Goal: Task Accomplishment & Management: Complete application form

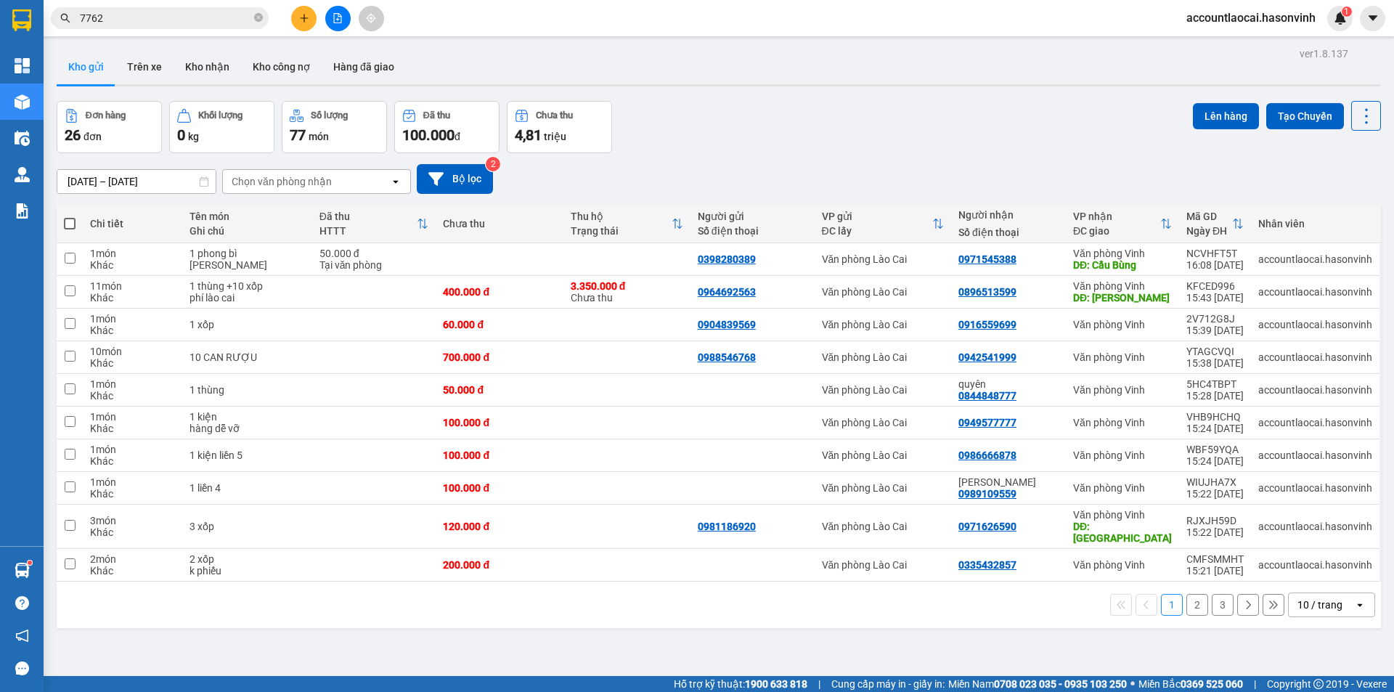
click at [259, 17] on icon "close-circle" at bounding box center [258, 17] width 9 height 9
click at [300, 20] on icon "plus" at bounding box center [304, 18] width 10 height 10
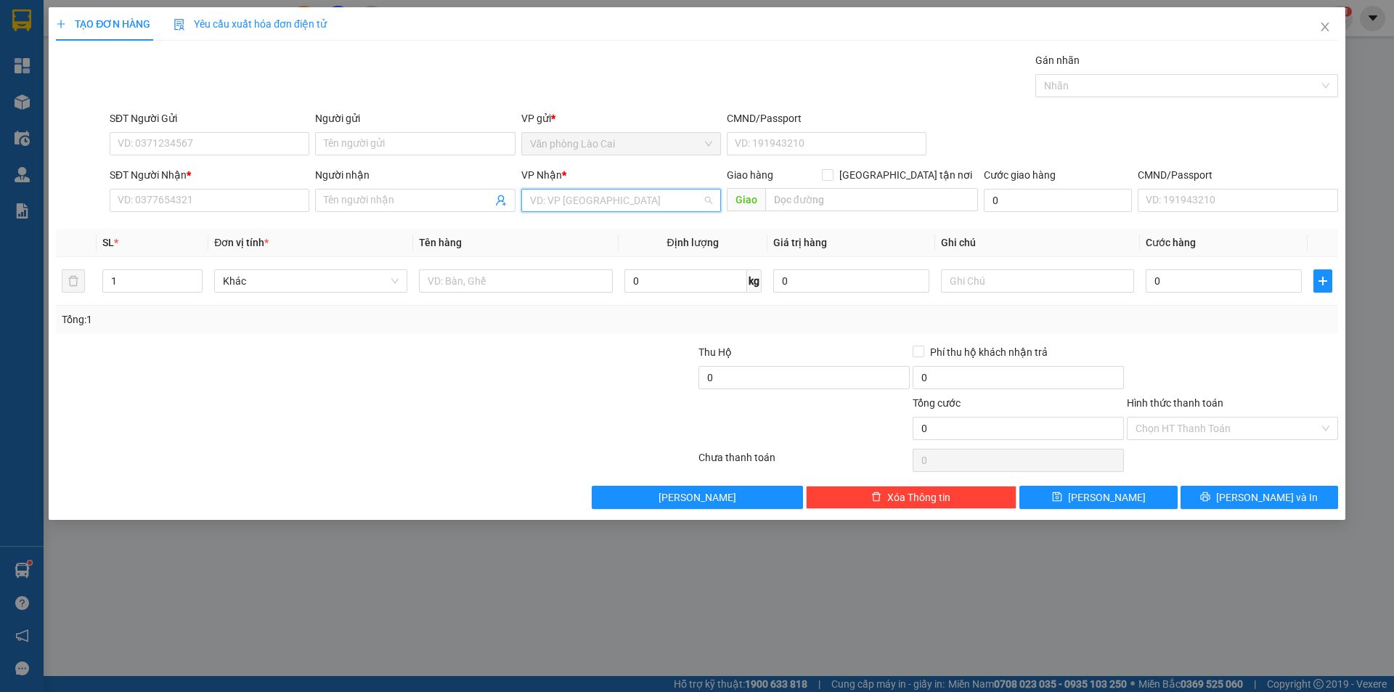
click at [588, 198] on input "search" at bounding box center [616, 201] width 172 height 22
click at [580, 232] on div "Văn phòng Vinh" at bounding box center [621, 230] width 182 height 16
click at [824, 198] on input "text" at bounding box center [871, 199] width 213 height 23
type input "Diễn Châu"
click at [201, 202] on input "SĐT Người Nhận *" at bounding box center [210, 200] width 200 height 23
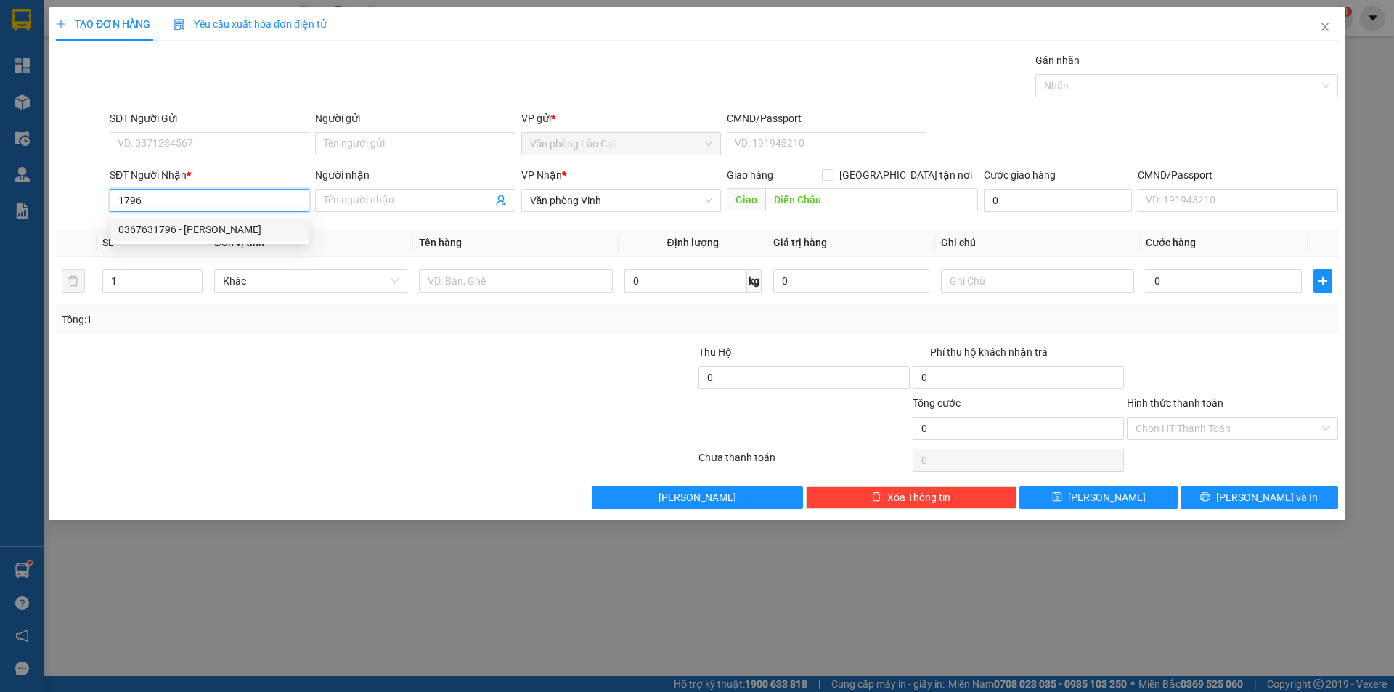
click at [184, 232] on div "0367631796 - [PERSON_NAME]" at bounding box center [209, 230] width 182 height 16
type input "0367631796"
type input "[PERSON_NAME]"
type input "DIỄN CHÂU"
type input "50.000"
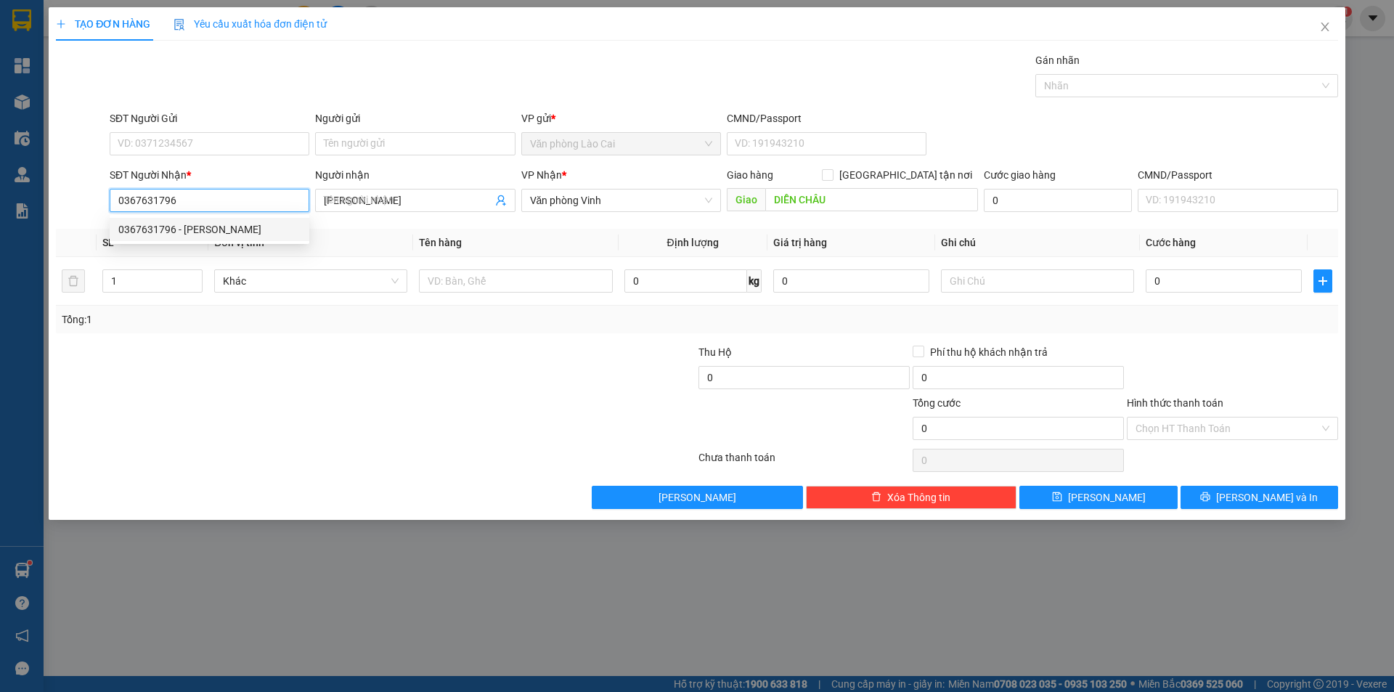
type input "50.000"
type input "0367631796"
click at [152, 281] on input "2" at bounding box center [152, 281] width 99 height 22
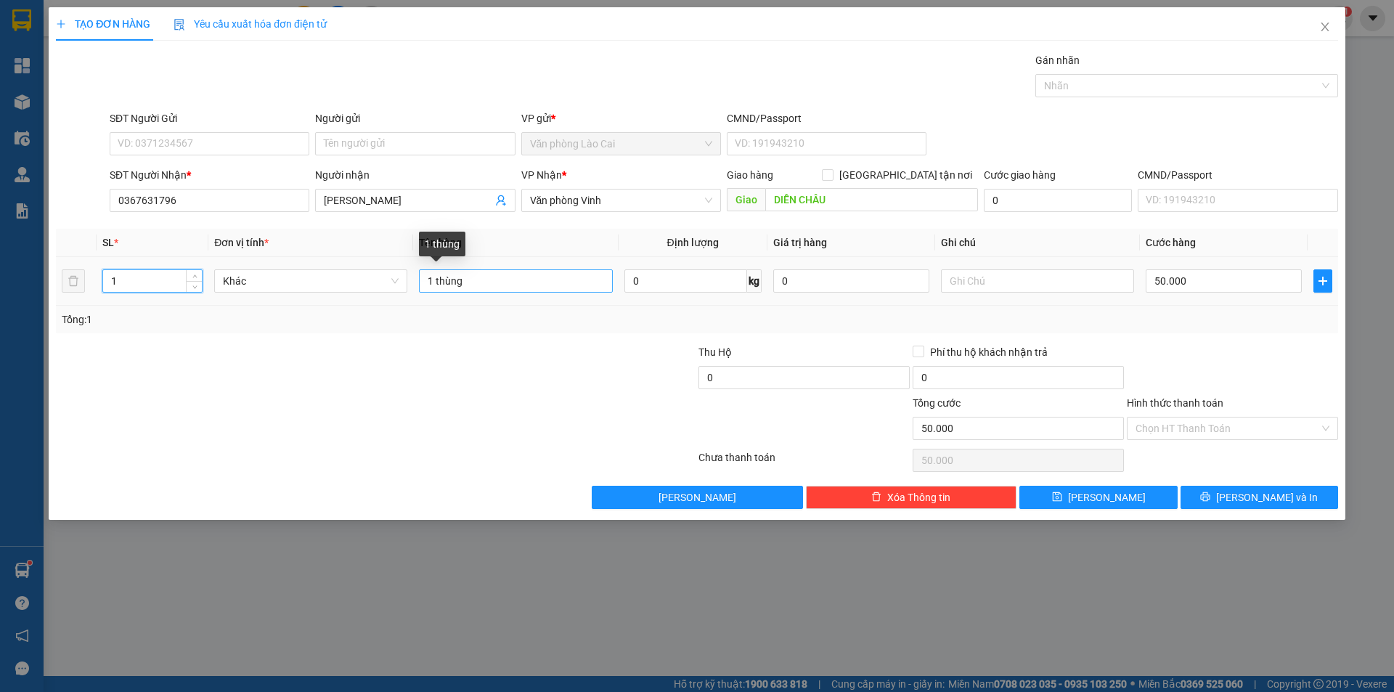
type input "1"
drag, startPoint x: 475, startPoint y: 284, endPoint x: 440, endPoint y: 284, distance: 34.9
click at [440, 284] on input "1 thùng" at bounding box center [515, 280] width 193 height 23
type input "1 tải 70kg"
click at [1232, 288] on input "50.000" at bounding box center [1224, 280] width 156 height 23
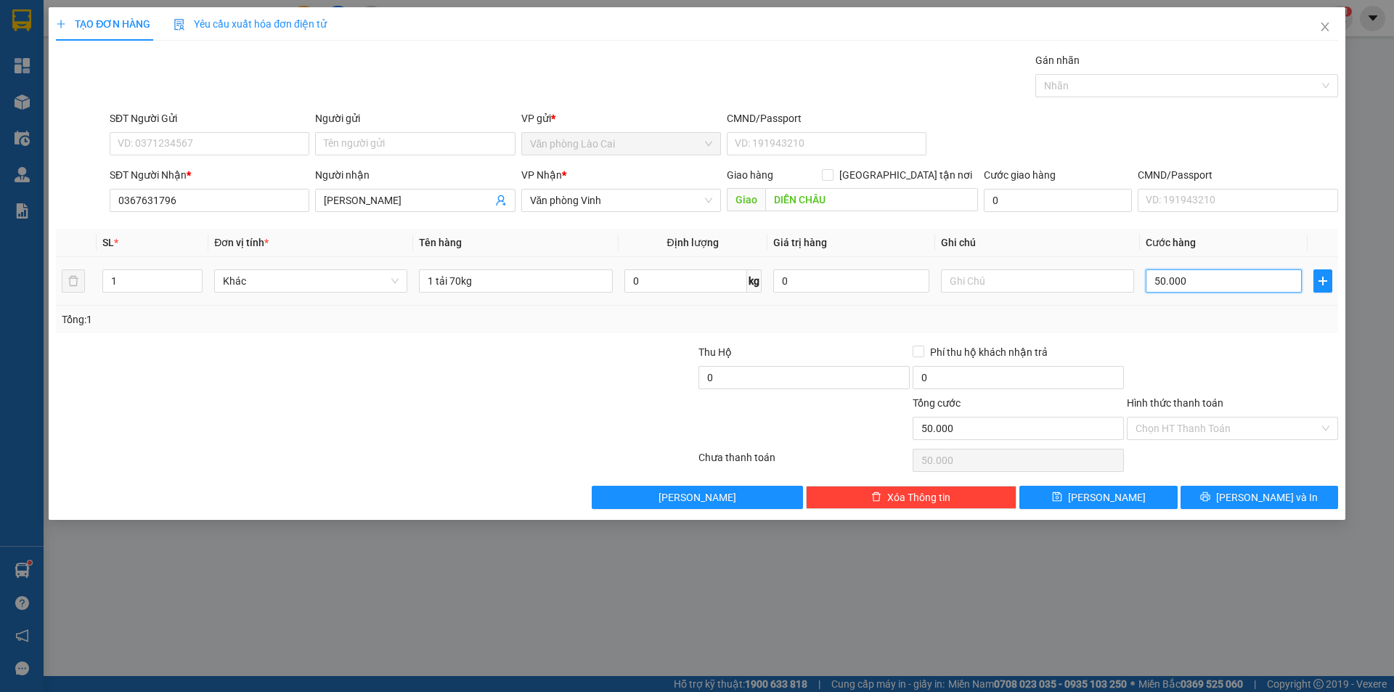
type input "0"
type input "2"
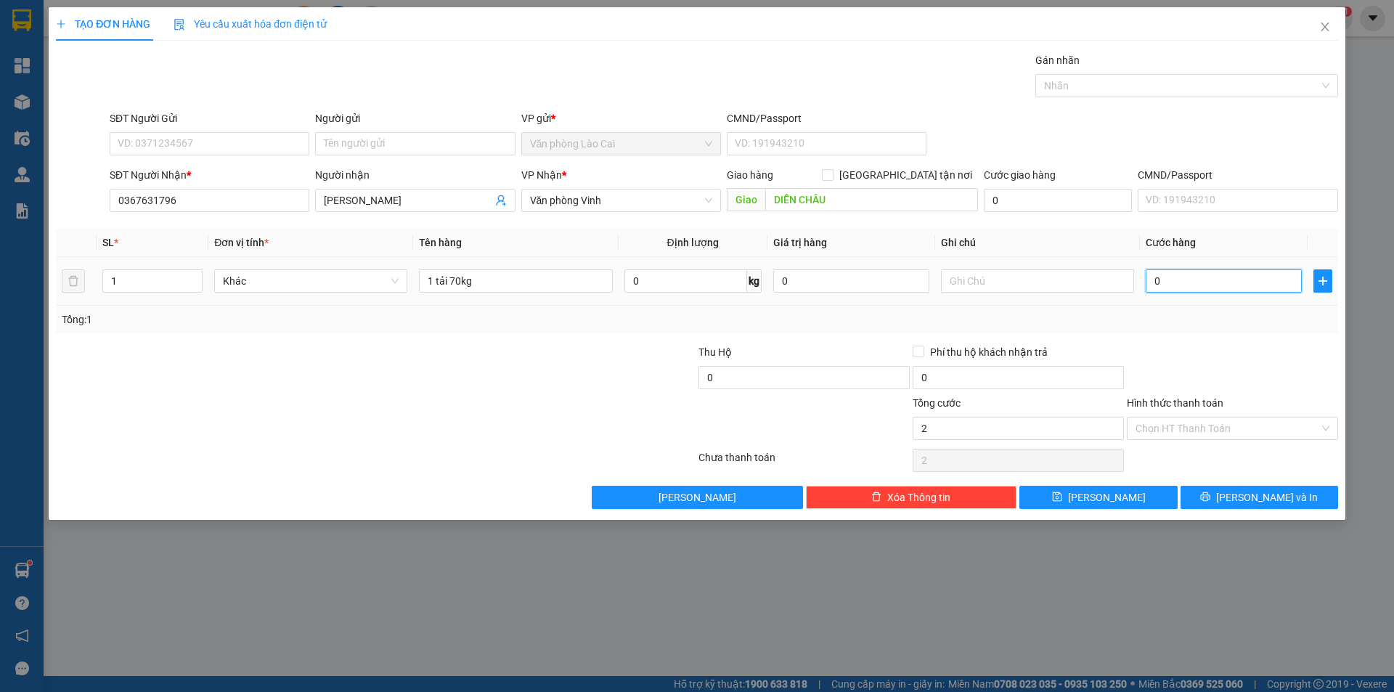
type input "02"
type input "28"
type input "028"
type input "280"
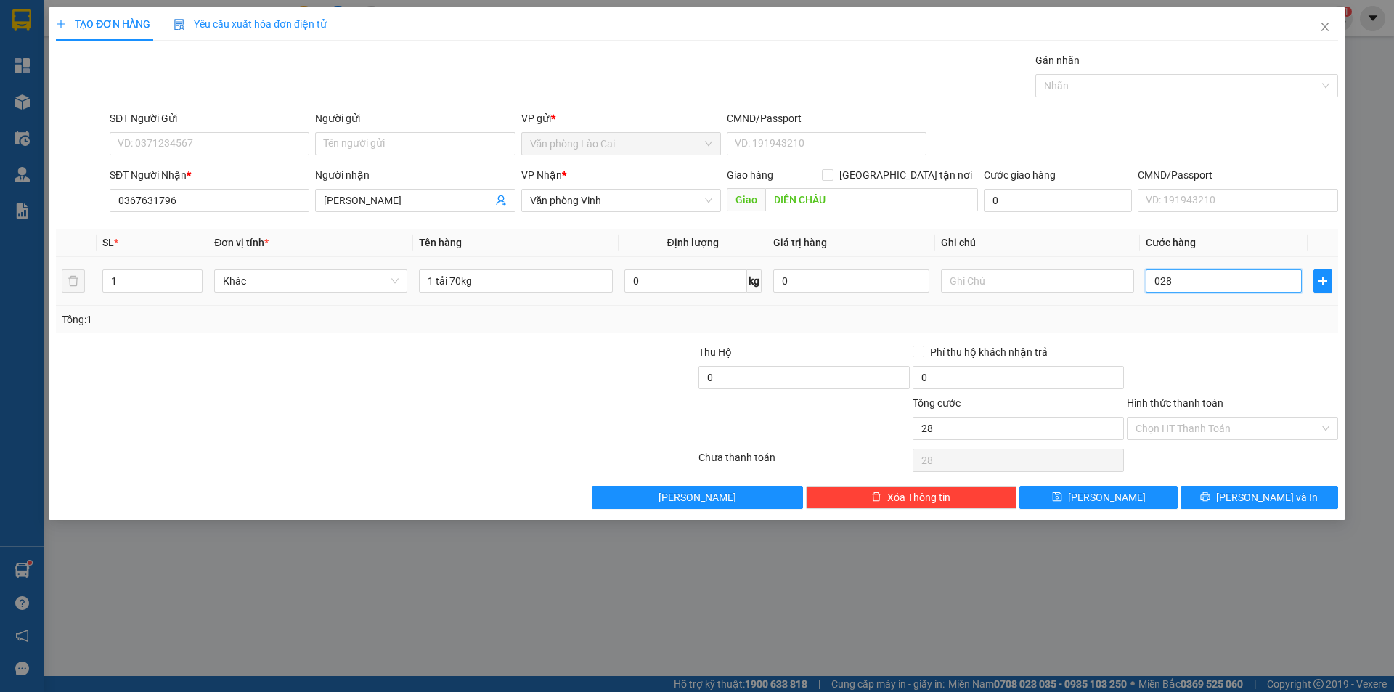
type input "280"
type input "0.280"
type input "2.800"
type input "02.800"
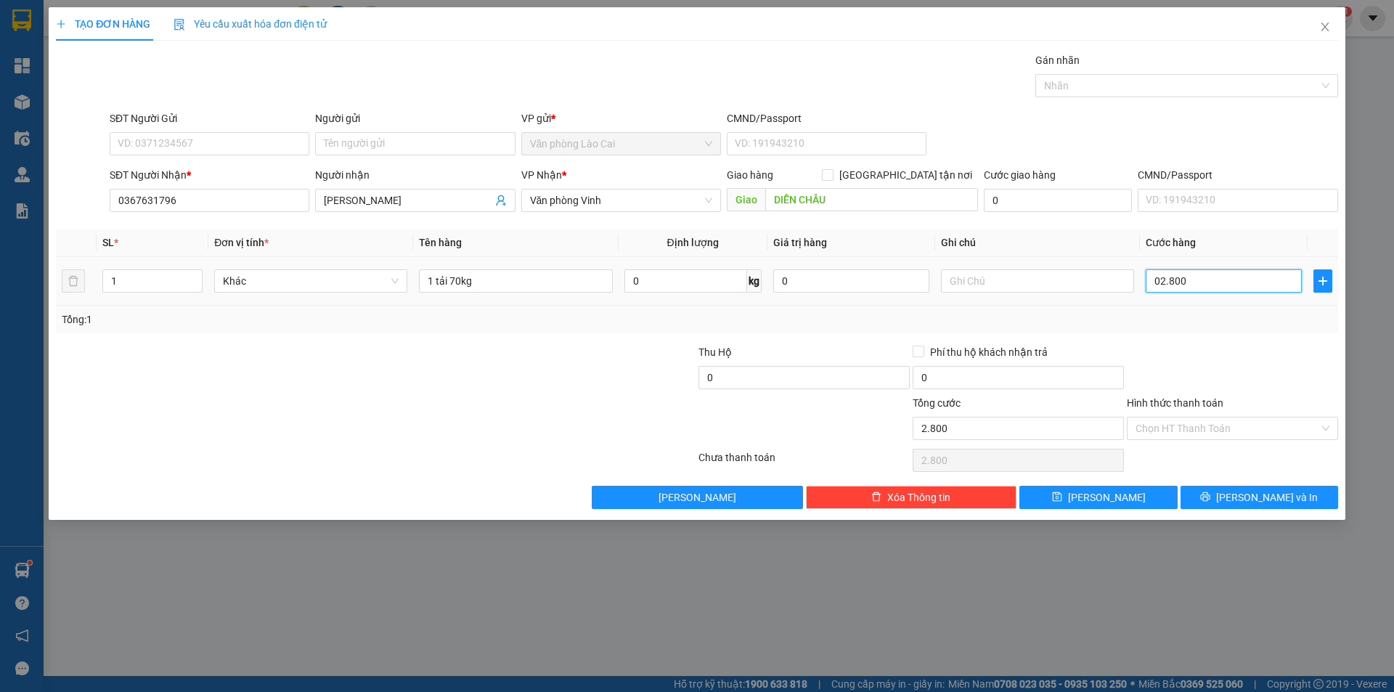
type input "28.000"
type input "028.000"
type input "280.000"
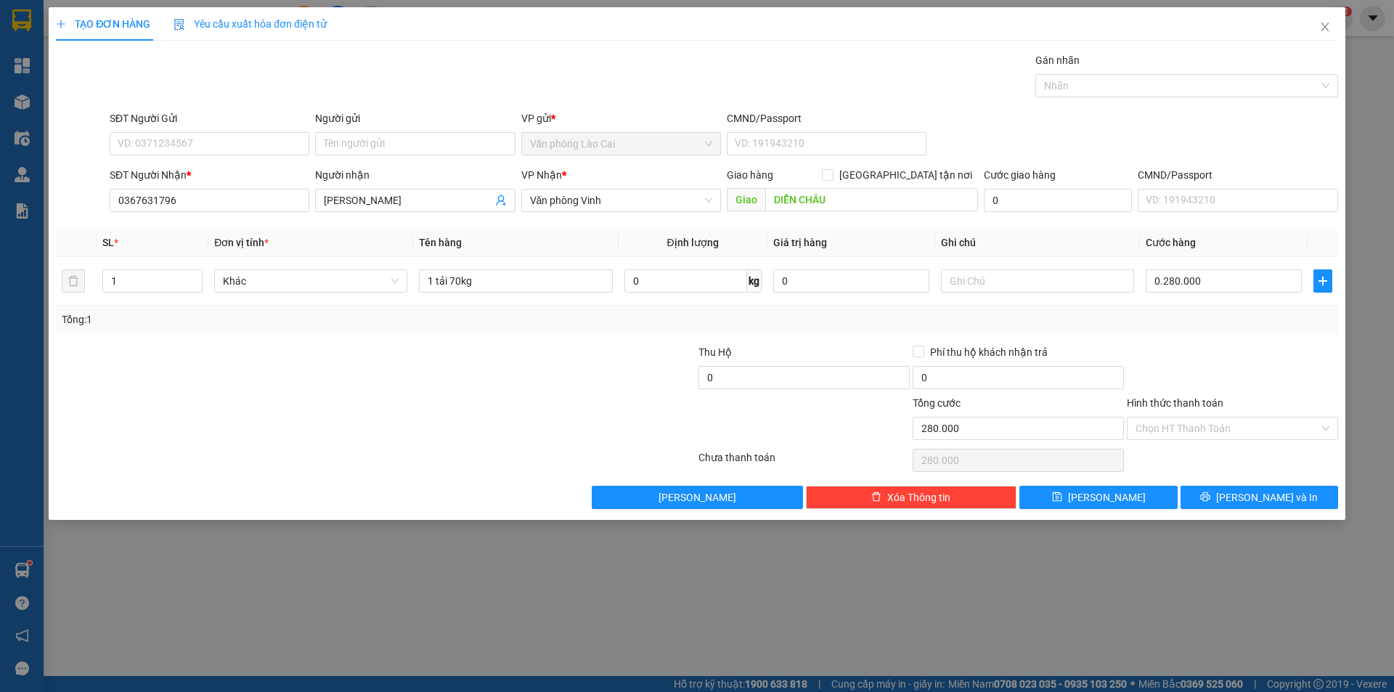
type input "280.000"
click at [1235, 319] on div "Tổng: 1" at bounding box center [697, 320] width 1271 height 16
click at [1108, 497] on span "[PERSON_NAME]" at bounding box center [1107, 497] width 78 height 16
type input "0"
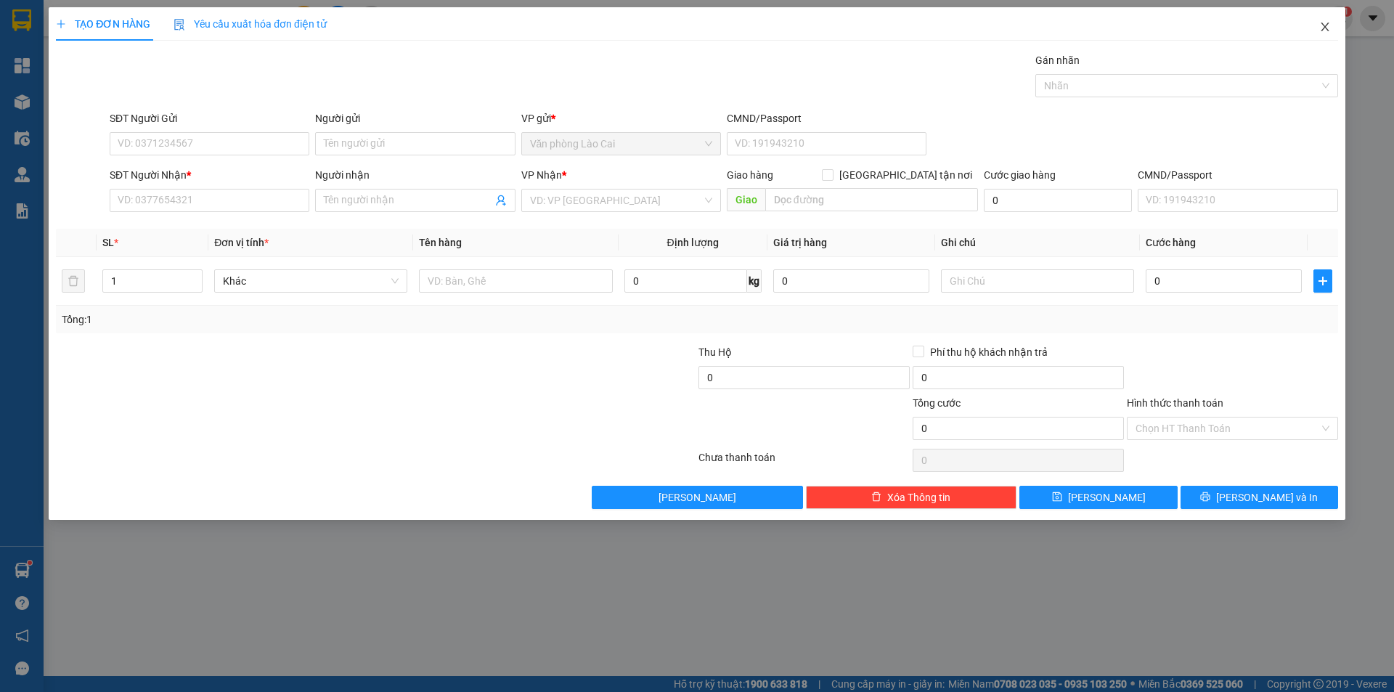
click at [1325, 28] on icon "close" at bounding box center [1325, 27] width 8 height 9
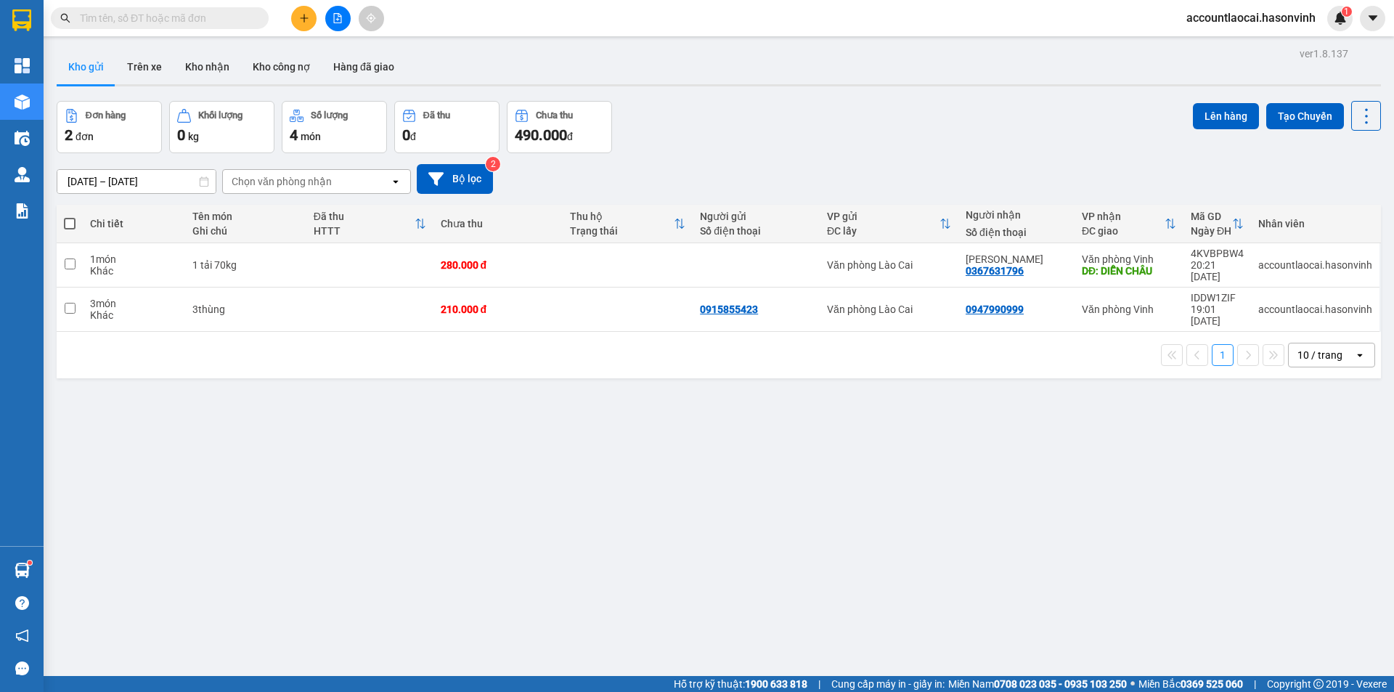
click at [300, 13] on icon "plus" at bounding box center [304, 18] width 10 height 10
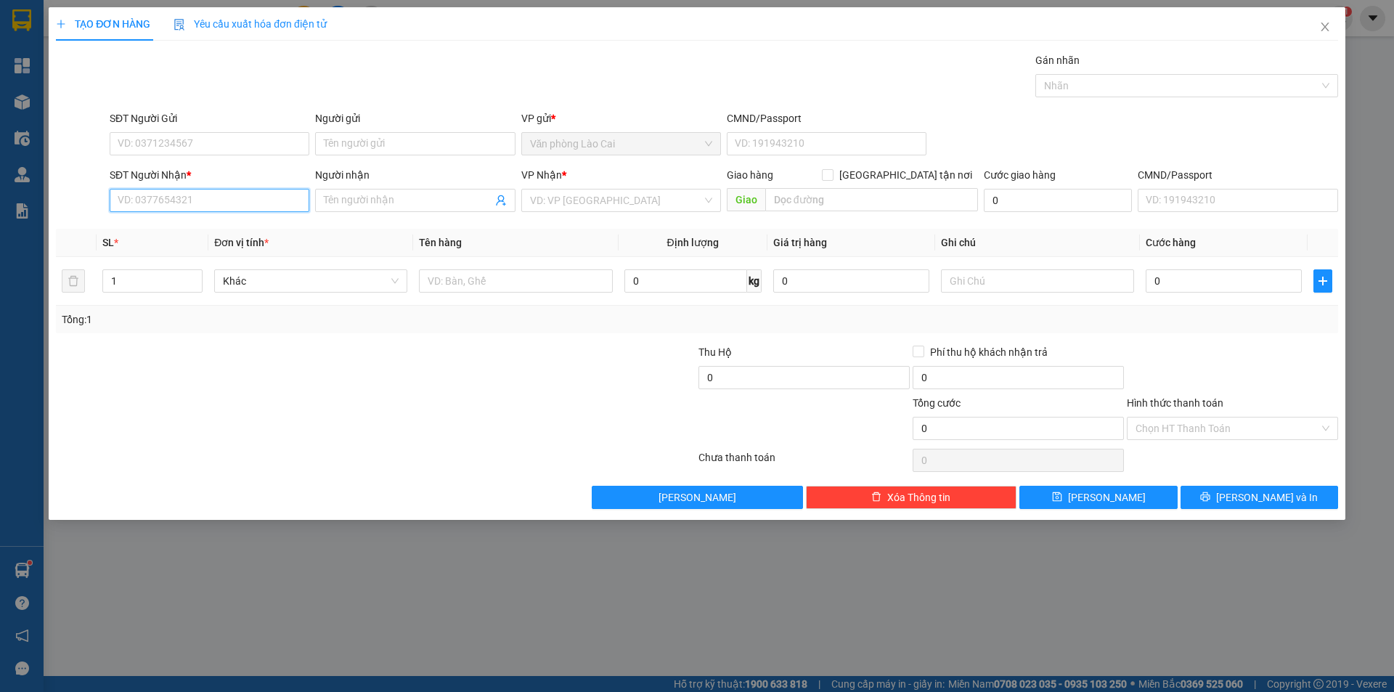
click at [196, 206] on input "SĐT Người Nhận *" at bounding box center [210, 200] width 200 height 23
click at [159, 229] on div "0962886009 - 0969355237" at bounding box center [209, 230] width 182 height 16
type input "0962886009"
type input "0969355237"
type input "cầu lồi"
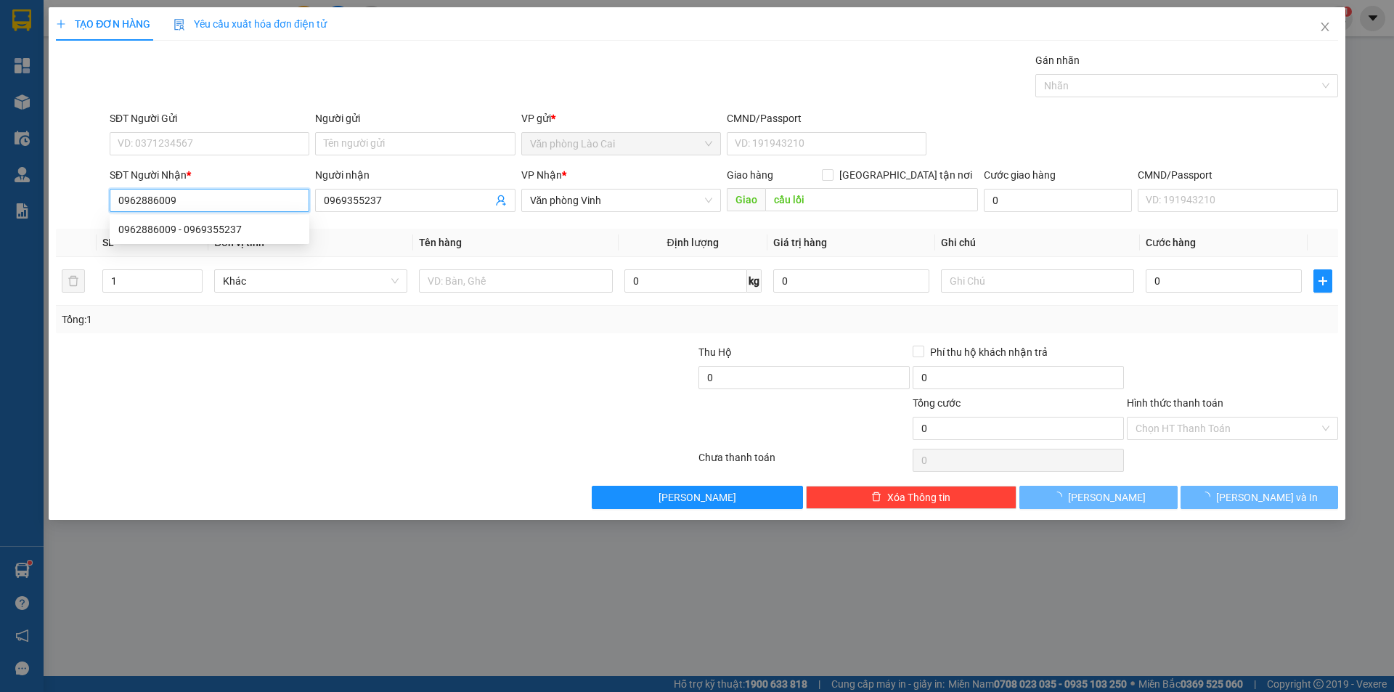
type input "50.000"
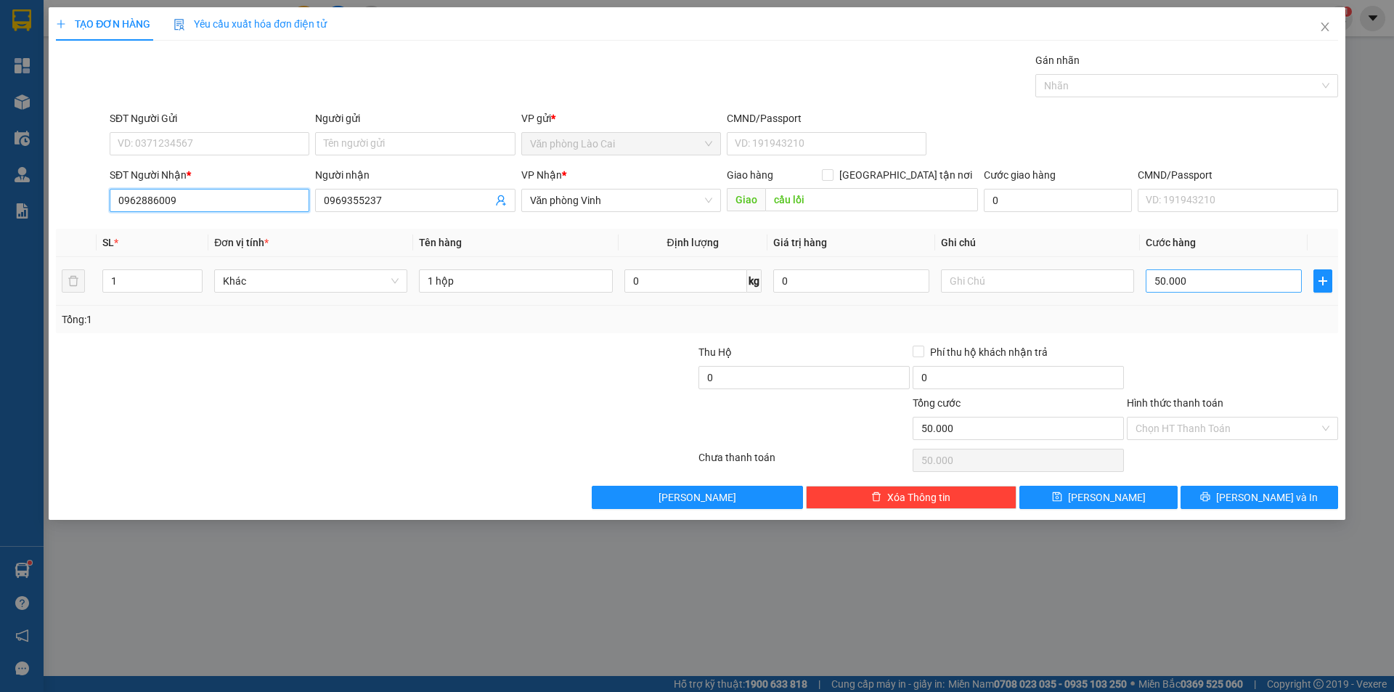
type input "0962886009"
click at [1197, 282] on input "50.000" at bounding box center [1224, 280] width 156 height 23
click at [1277, 500] on span "[PERSON_NAME] và In" at bounding box center [1267, 497] width 102 height 16
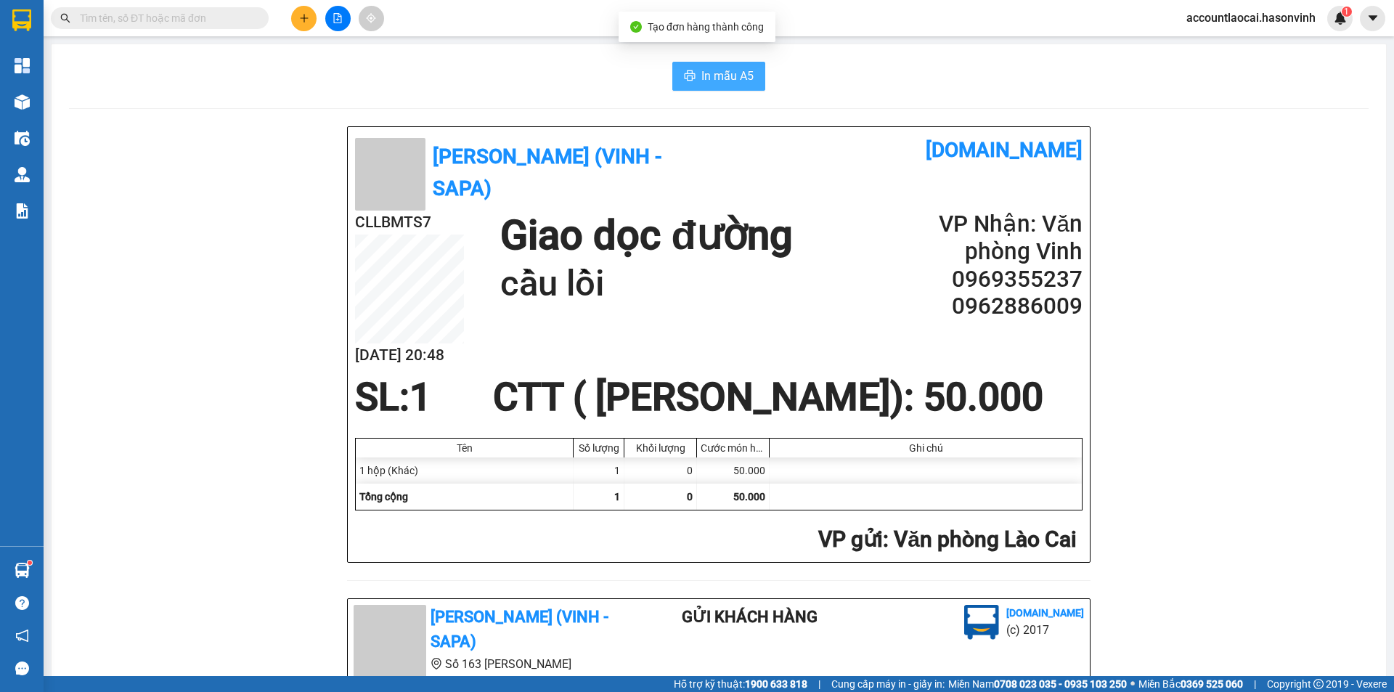
click at [718, 75] on span "In mẫu A5" at bounding box center [728, 76] width 52 height 18
click at [508, 20] on div "Kết quả tìm kiếm ( 149 ) Bộ lọc Mã ĐH Trạng thái Món hàng Thu hộ Tổng cước Chưa…" at bounding box center [697, 18] width 1394 height 36
click at [296, 19] on button at bounding box center [303, 18] width 25 height 25
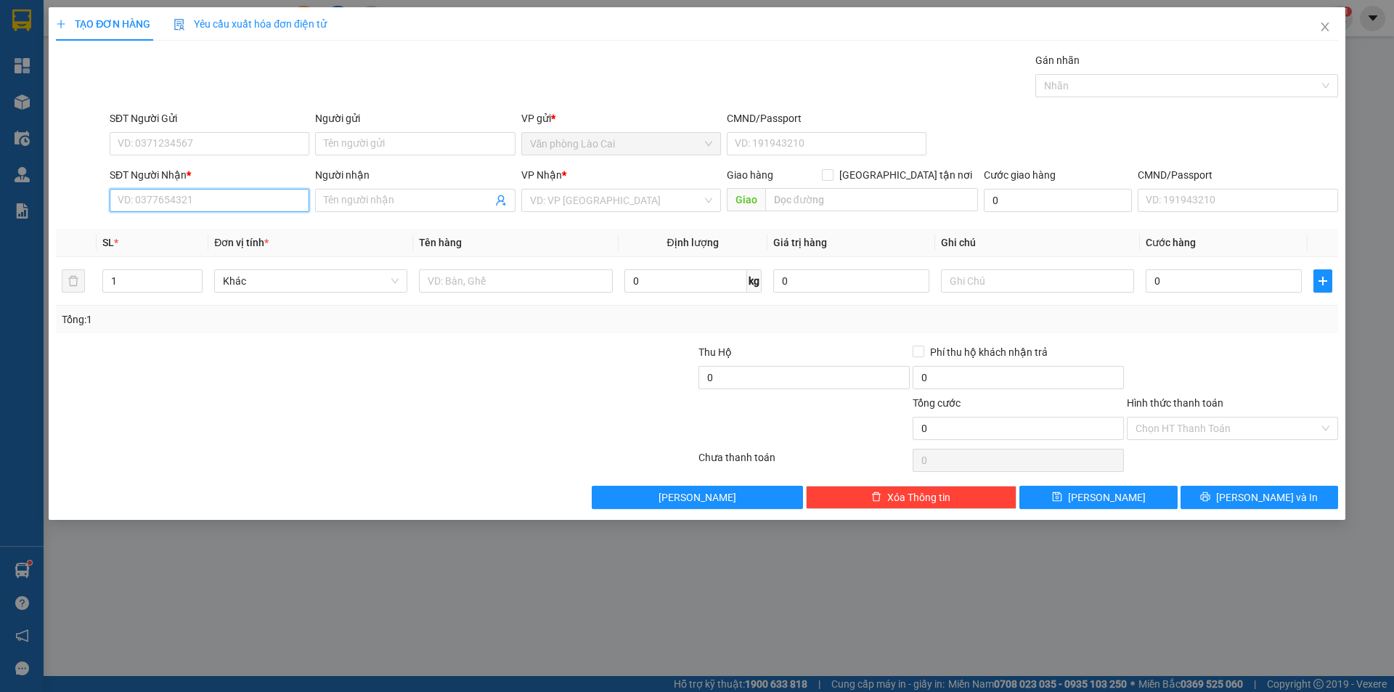
click at [189, 201] on input "SĐT Người Nhận *" at bounding box center [210, 200] width 200 height 23
click at [175, 235] on div "0367631796 - [PERSON_NAME]" at bounding box center [209, 230] width 182 height 16
type input "0367631796"
type input "[PERSON_NAME]"
type input "DIỄN CHÂU"
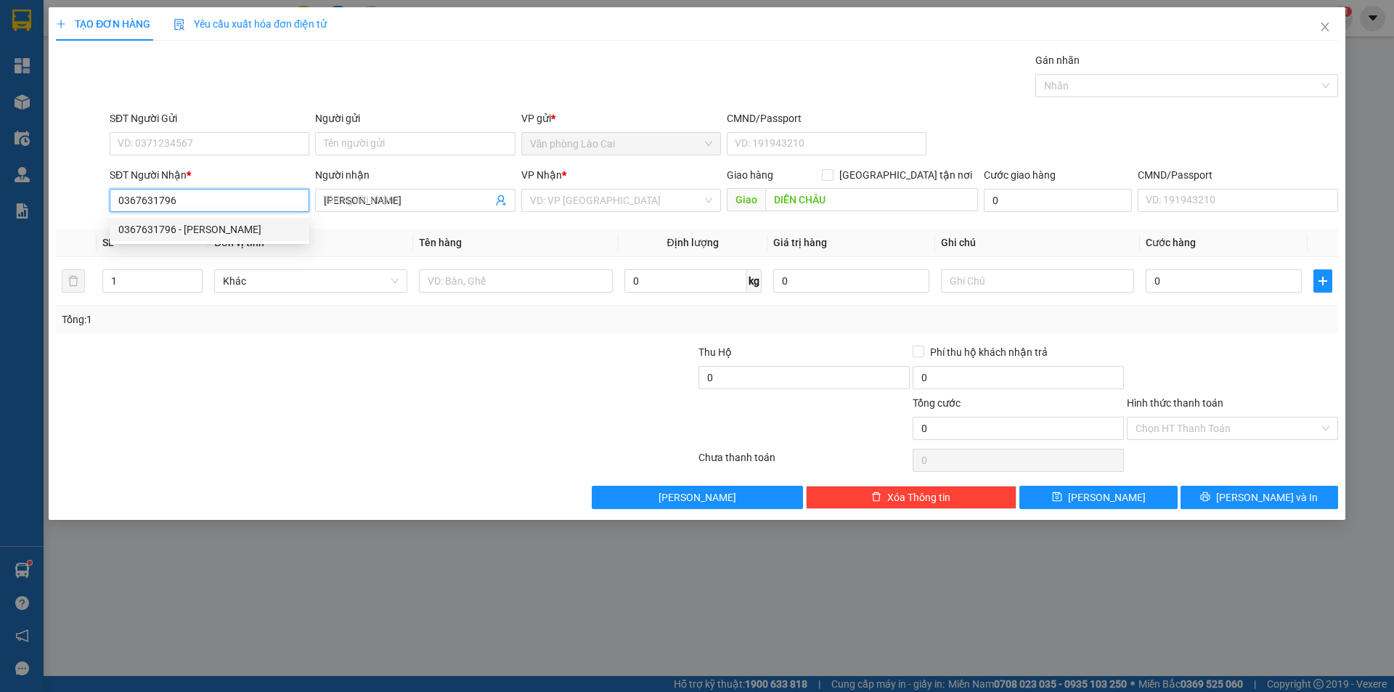
type input "280.000"
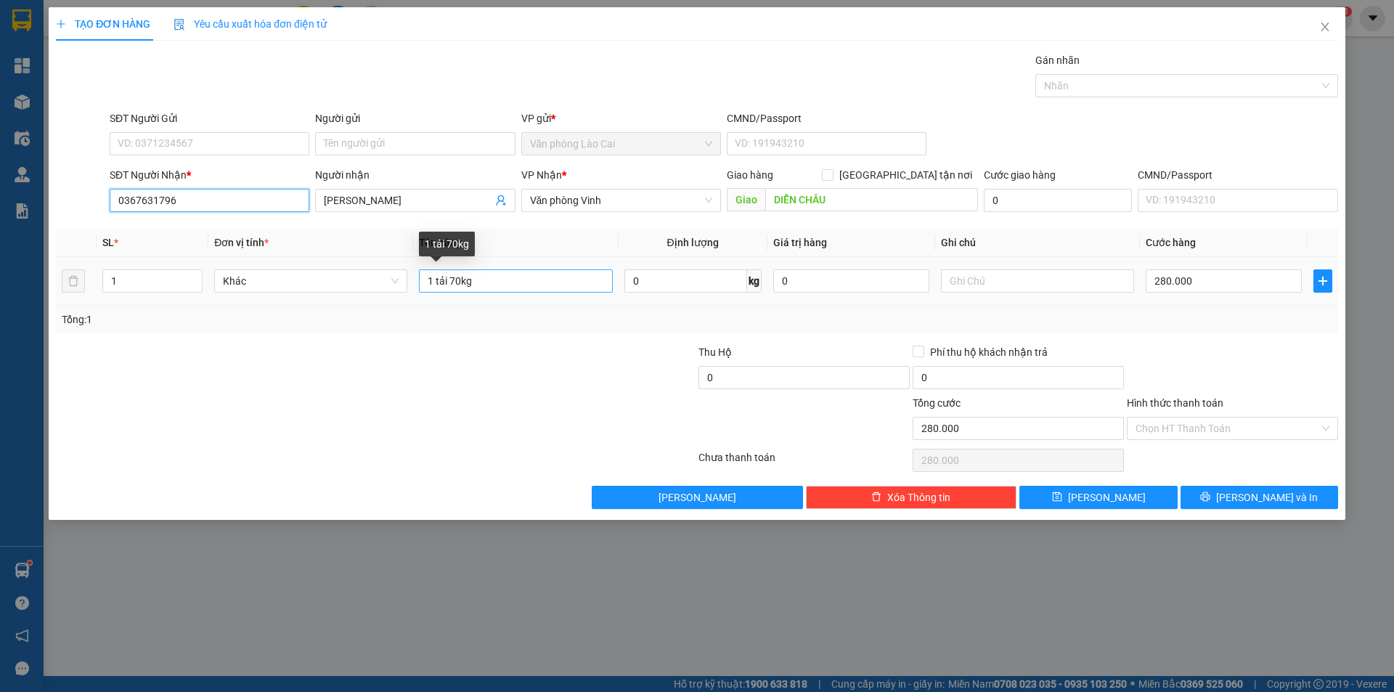
type input "0367631796"
drag, startPoint x: 478, startPoint y: 280, endPoint x: 451, endPoint y: 279, distance: 26.9
click at [451, 279] on input "1 tải 70kg" at bounding box center [515, 280] width 193 height 23
type input "1 tải 40 kg"
click at [1218, 278] on input "280.000" at bounding box center [1224, 280] width 156 height 23
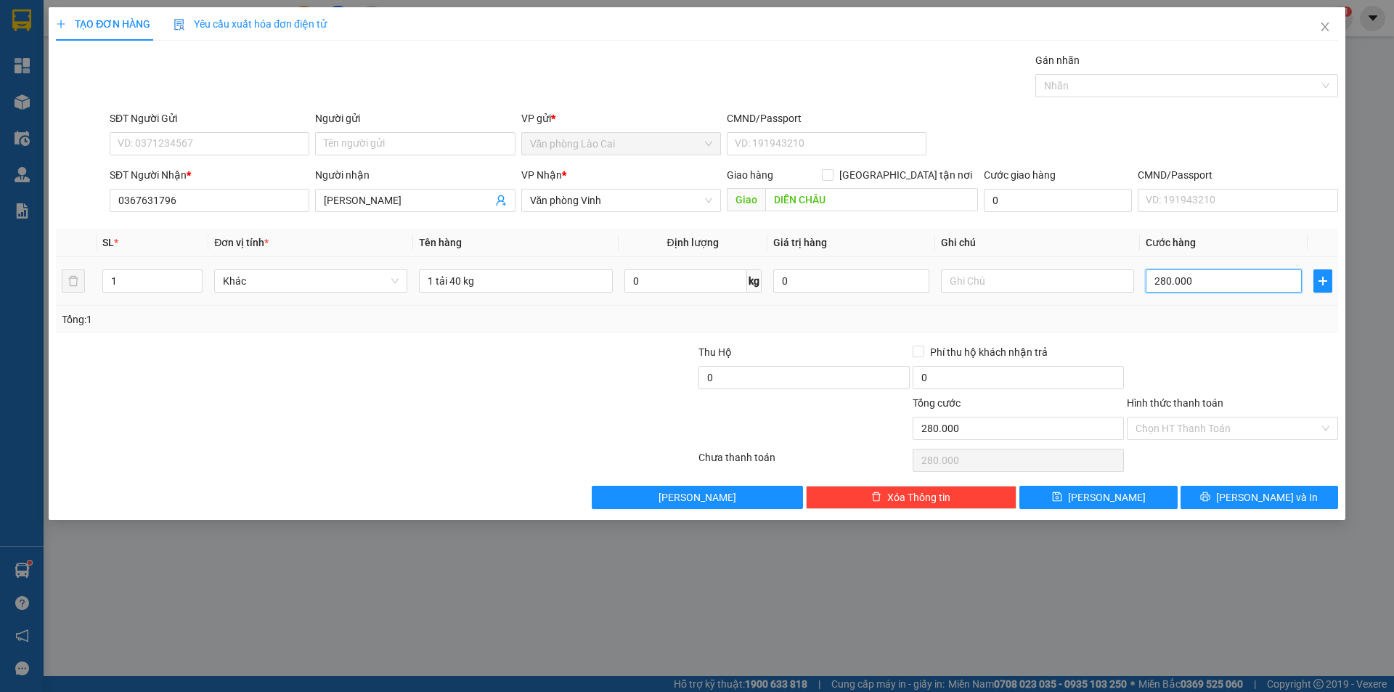
type input "0"
type input "1"
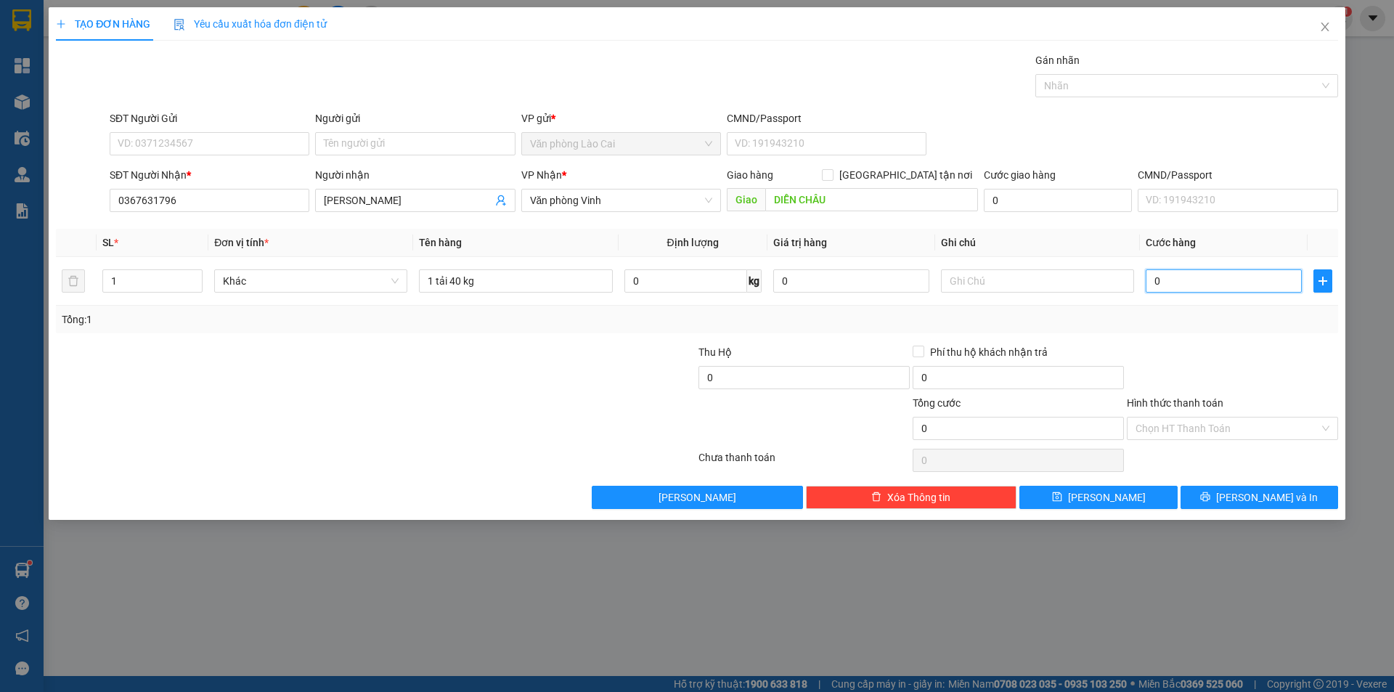
type input "01"
type input "17"
type input "017"
type input "170"
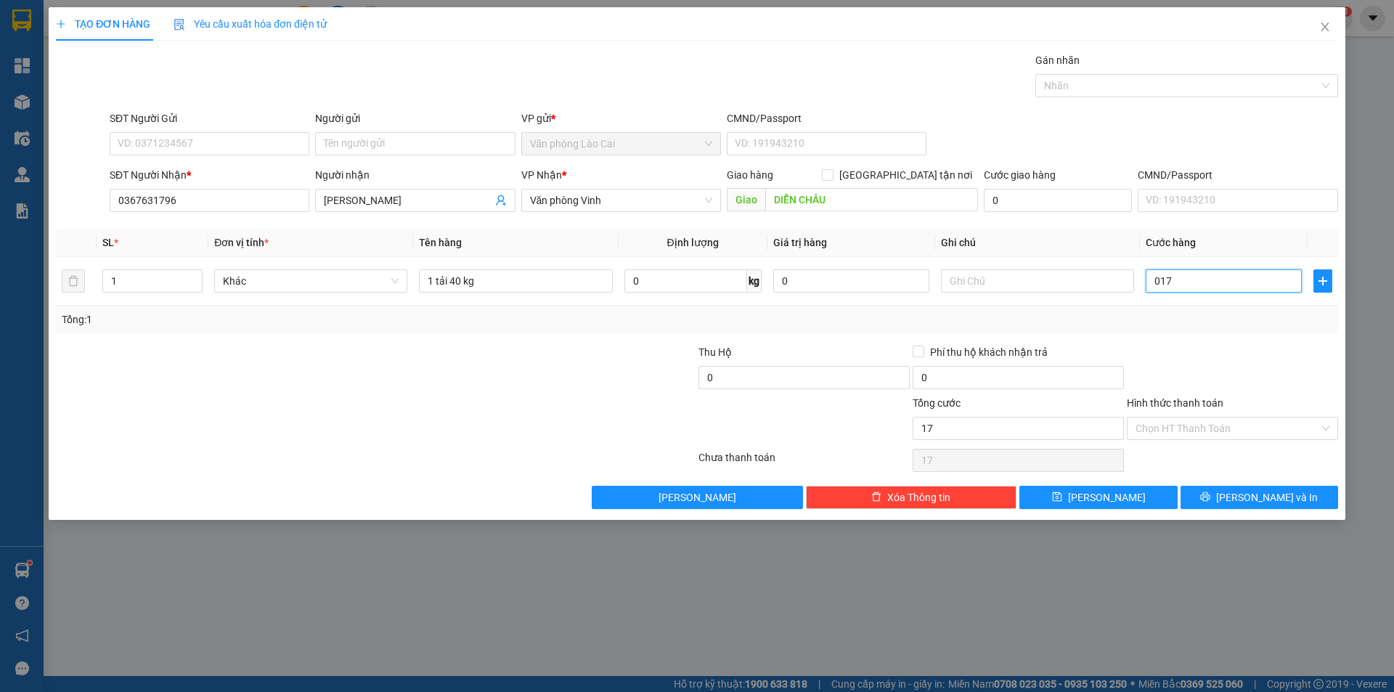
type input "170"
type input "0.170"
type input "1.700"
type input "01.700"
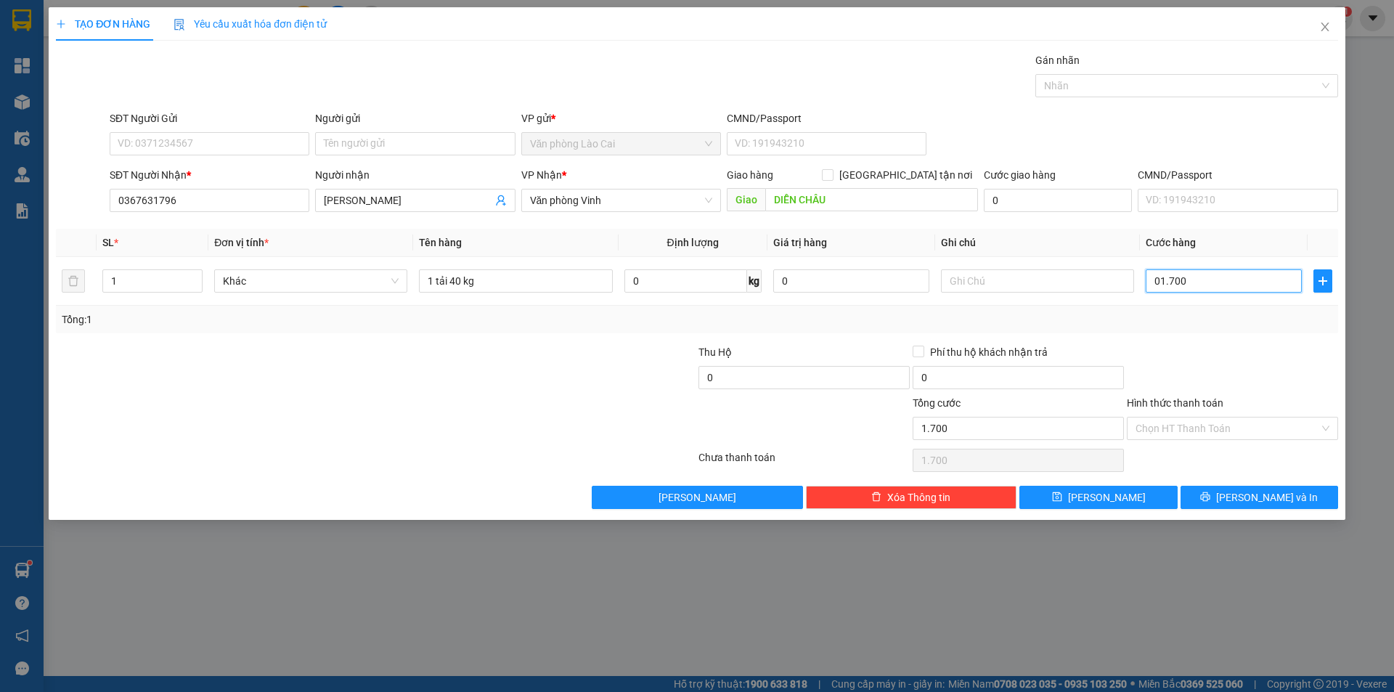
type input "17.000"
type input "017.000"
type input "170.000"
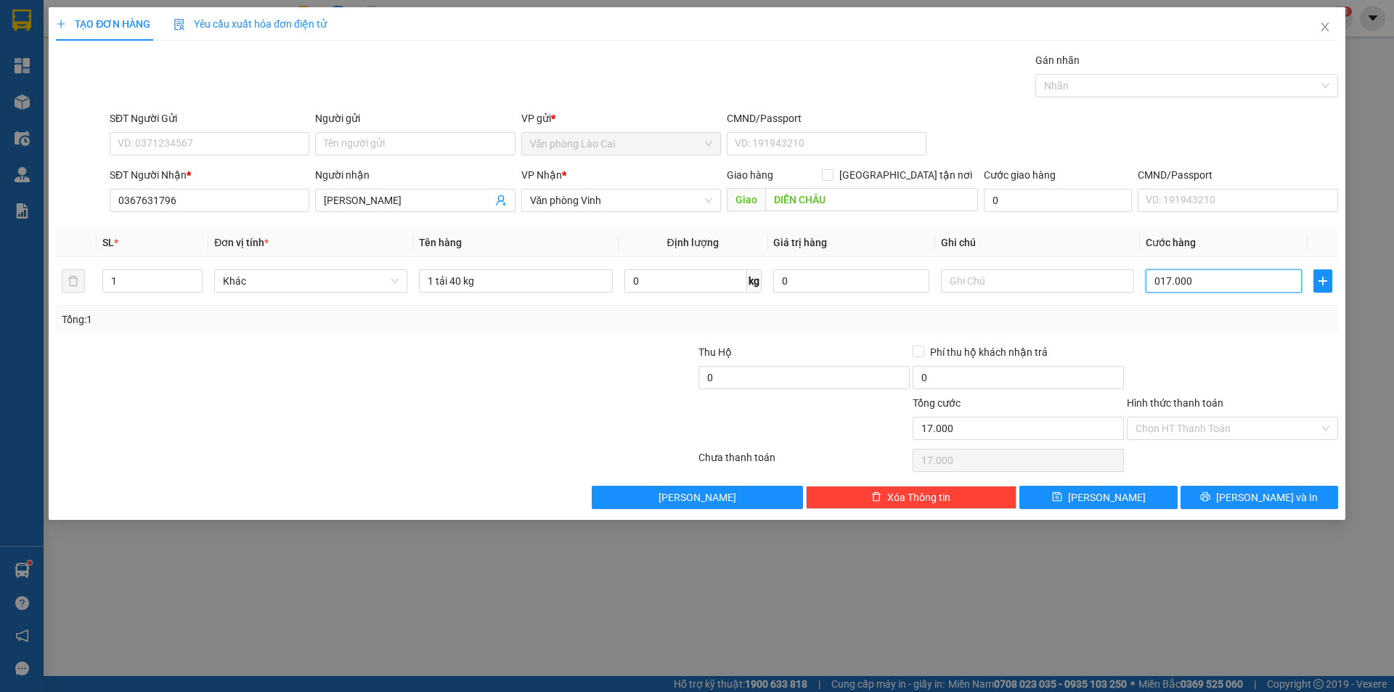
type input "0.170.000"
drag, startPoint x: 1215, startPoint y: 286, endPoint x: 1169, endPoint y: 283, distance: 45.8
click at [1169, 283] on input "0.170.000" at bounding box center [1224, 280] width 156 height 23
type input "16"
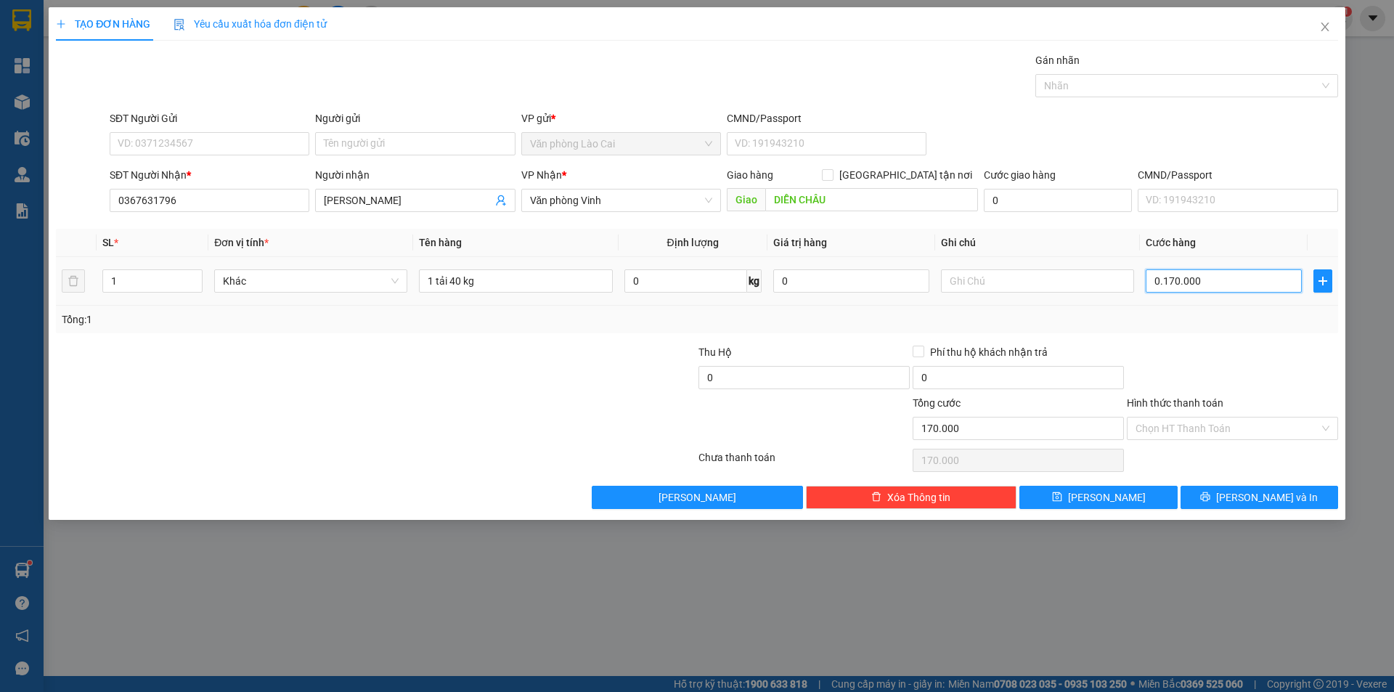
type input "016"
type input "160"
type input "0.160"
type input "1.600"
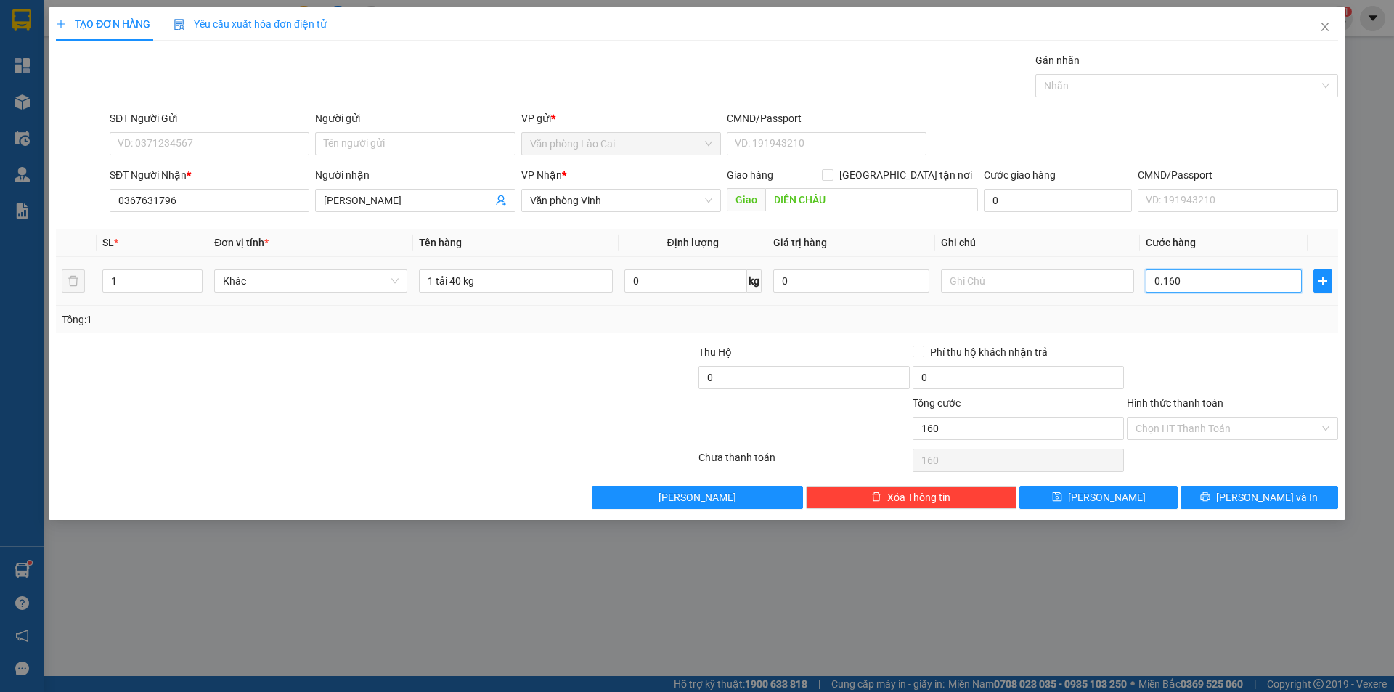
type input "1.600"
type input "01.600"
type input "16.000"
type input "016.000"
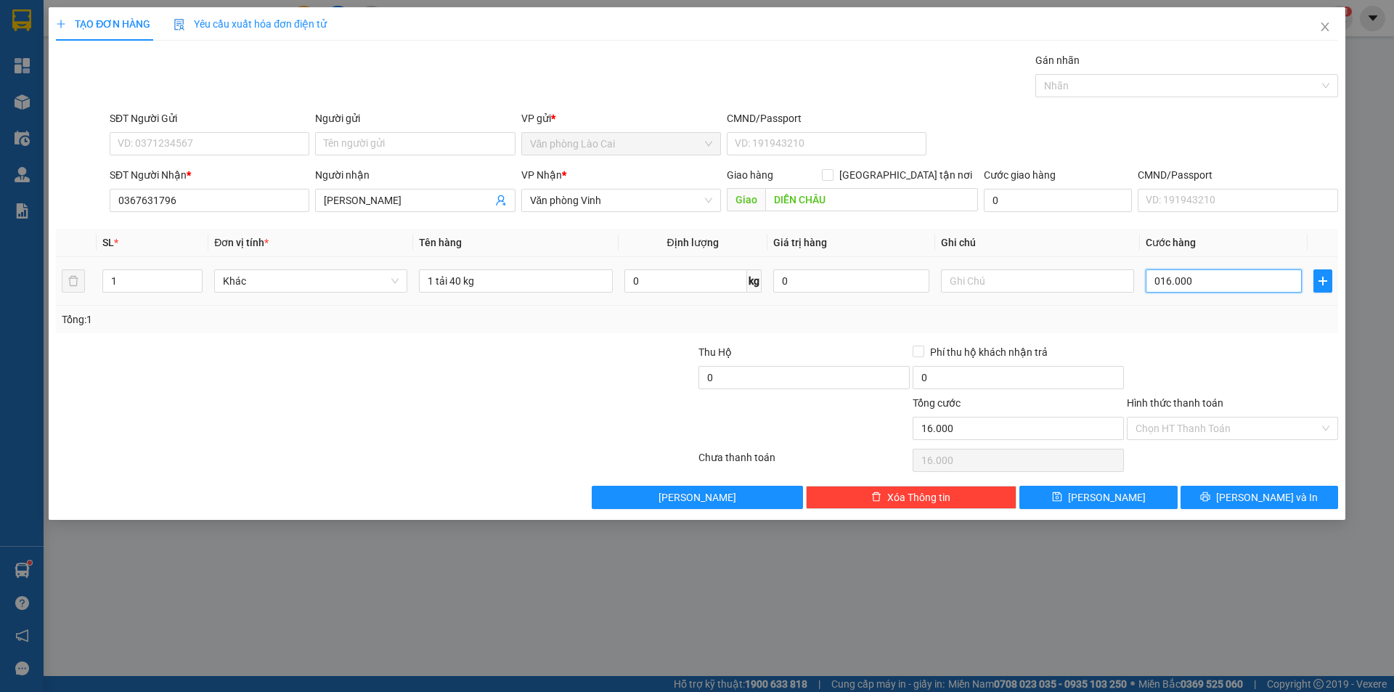
type input "160.000"
click at [1258, 499] on span "[PERSON_NAME] và In" at bounding box center [1267, 497] width 102 height 16
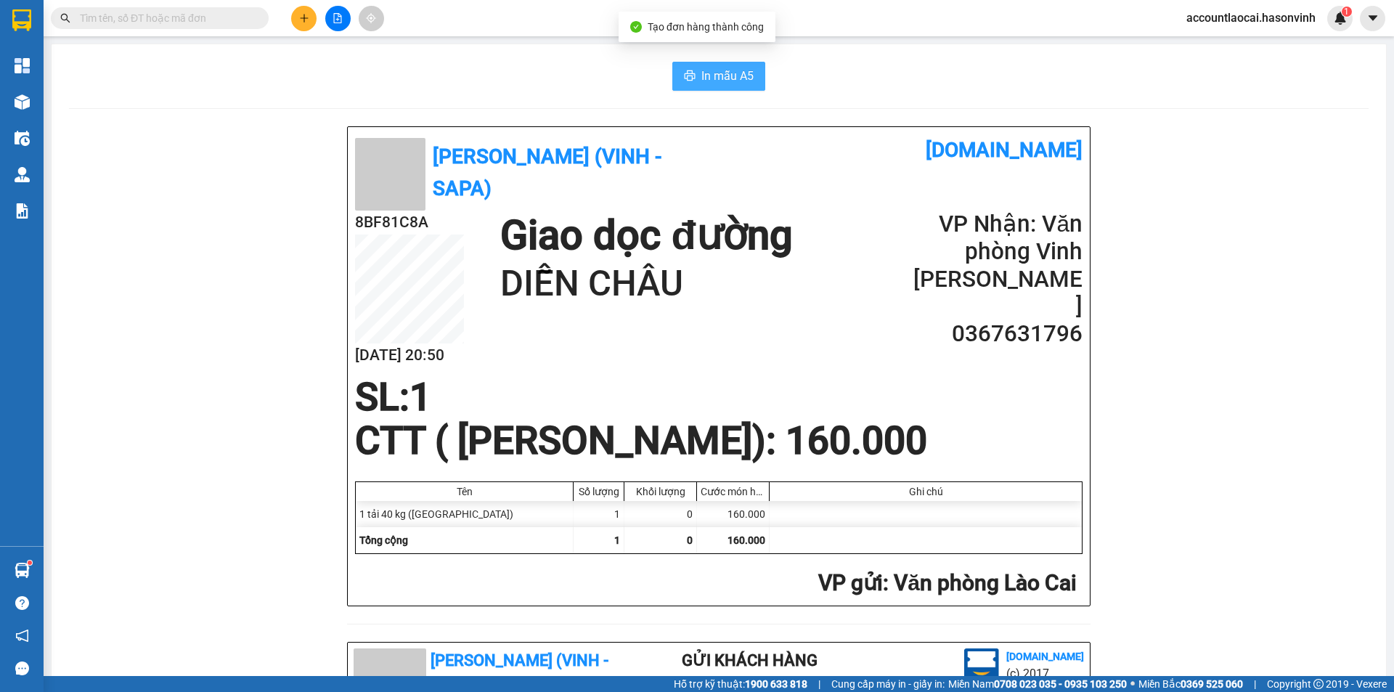
click at [710, 72] on span "In mẫu A5" at bounding box center [728, 76] width 52 height 18
